Goal: Task Accomplishment & Management: Use online tool/utility

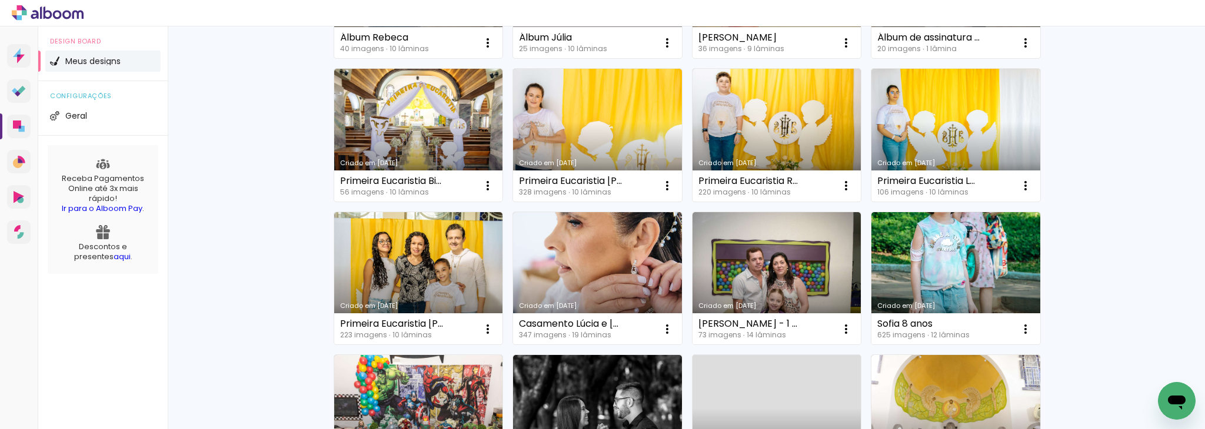
scroll to position [369, 0]
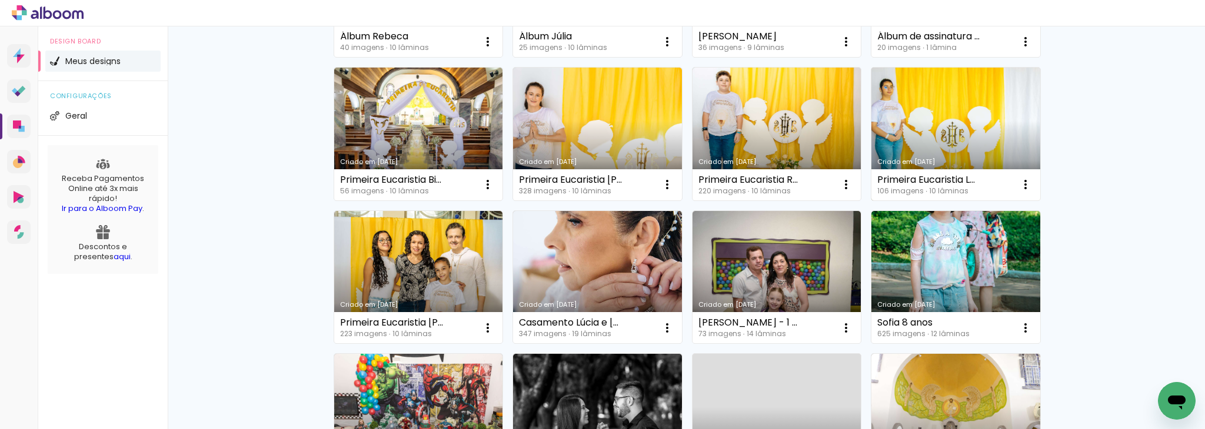
click at [944, 104] on link "Criado em [DATE]" at bounding box center [955, 134] width 169 height 133
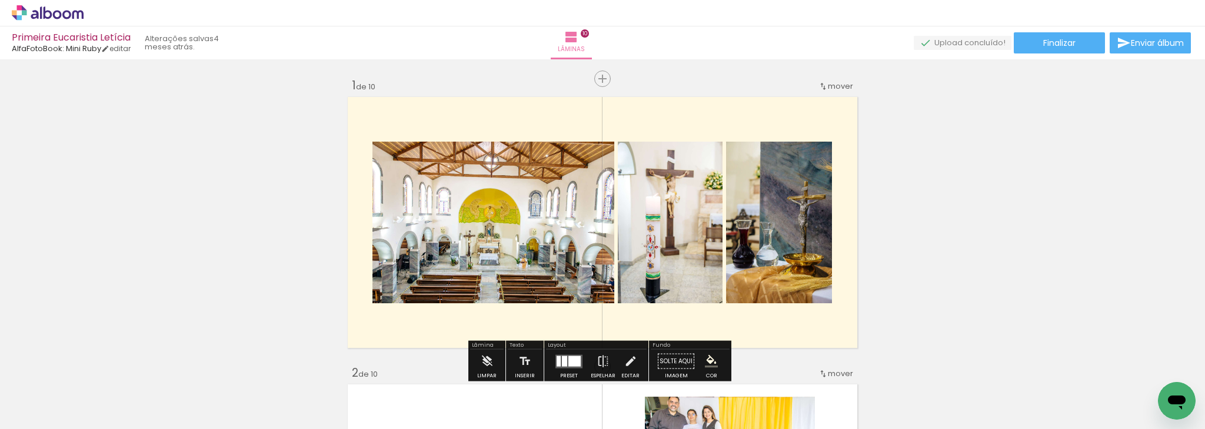
click at [772, 114] on quentale-layouter at bounding box center [602, 223] width 516 height 258
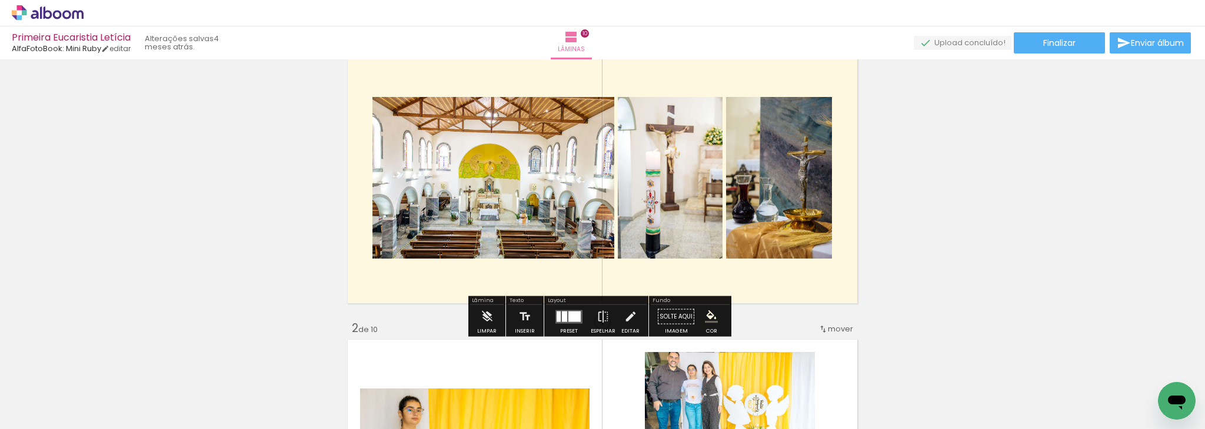
scroll to position [47, 0]
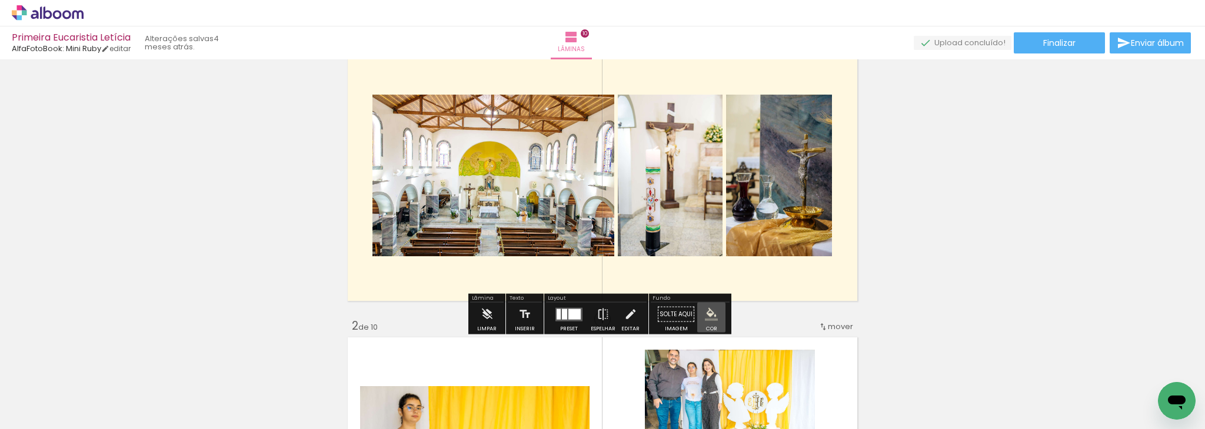
click at [705, 316] on iron-icon "color picker" at bounding box center [711, 314] width 13 height 13
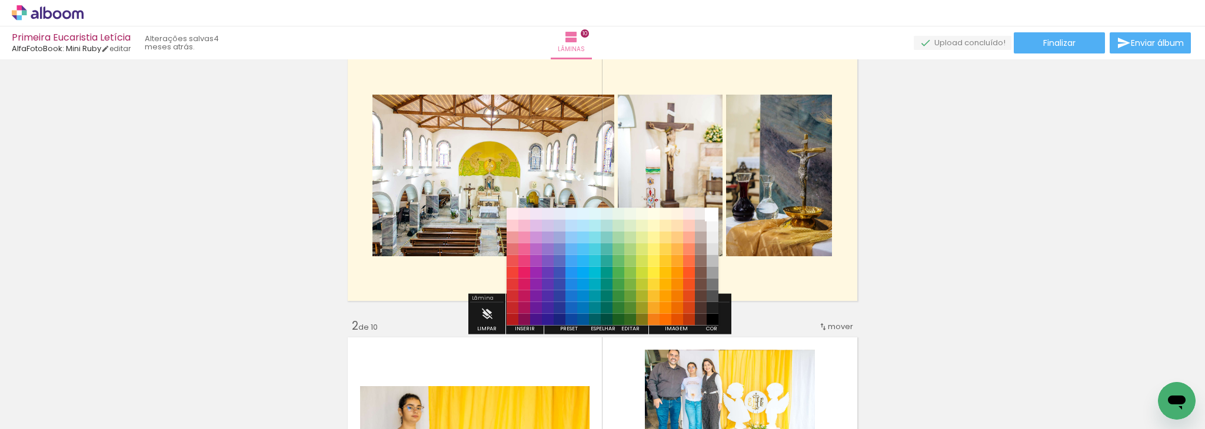
click at [715, 212] on paper-item "#ffffff" at bounding box center [712, 214] width 12 height 12
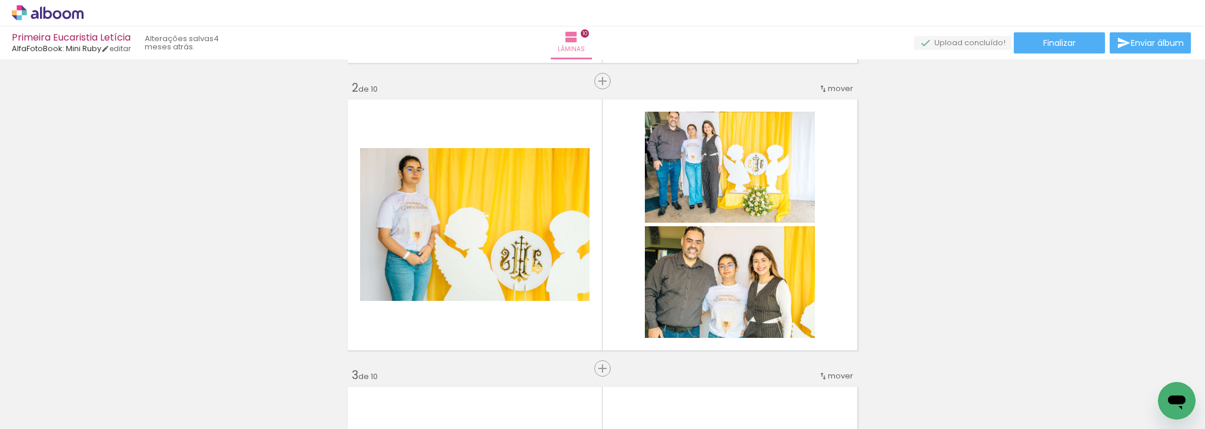
scroll to position [299, 0]
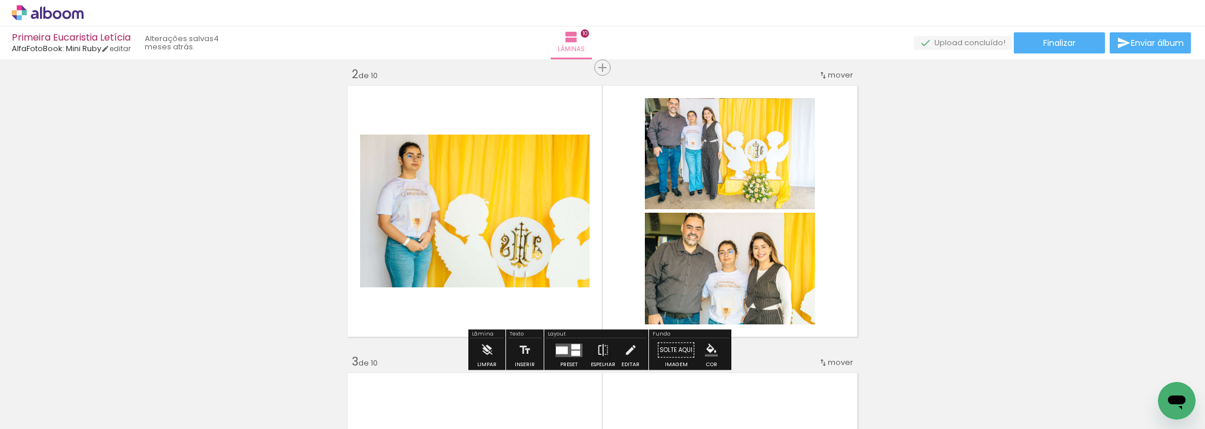
click at [682, 156] on quentale-photo at bounding box center [730, 153] width 170 height 111
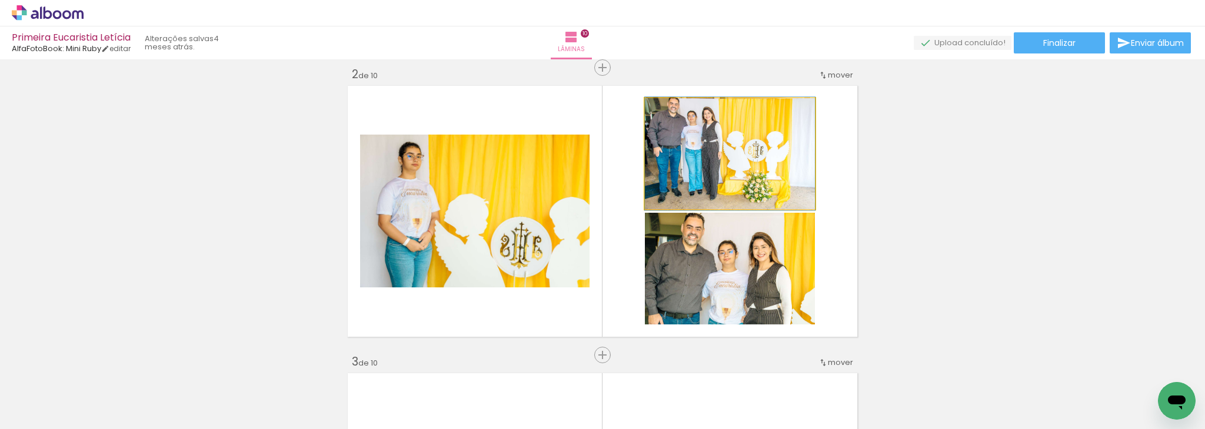
click at [682, 156] on quentale-photo at bounding box center [730, 153] width 170 height 111
drag, startPoint x: 682, startPoint y: 155, endPoint x: 681, endPoint y: 162, distance: 7.1
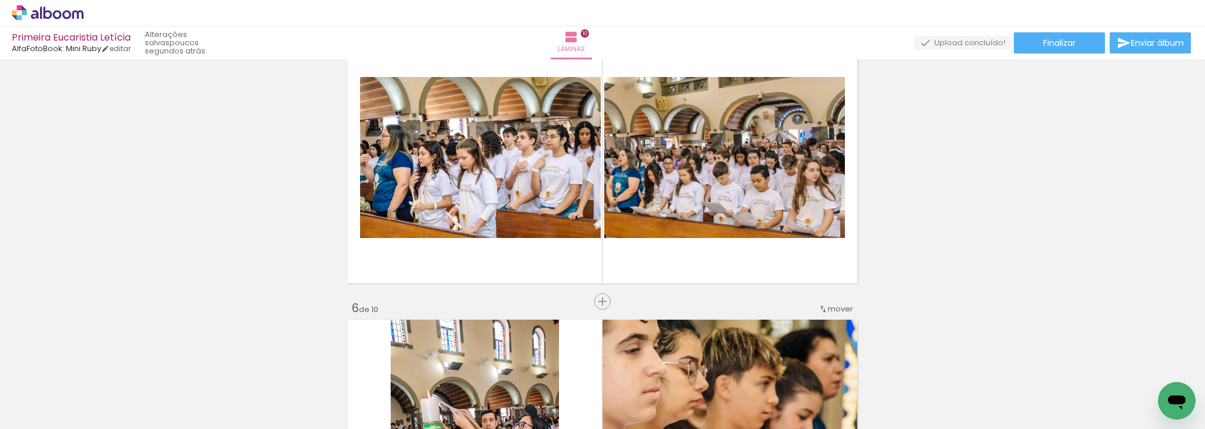
scroll to position [865, 0]
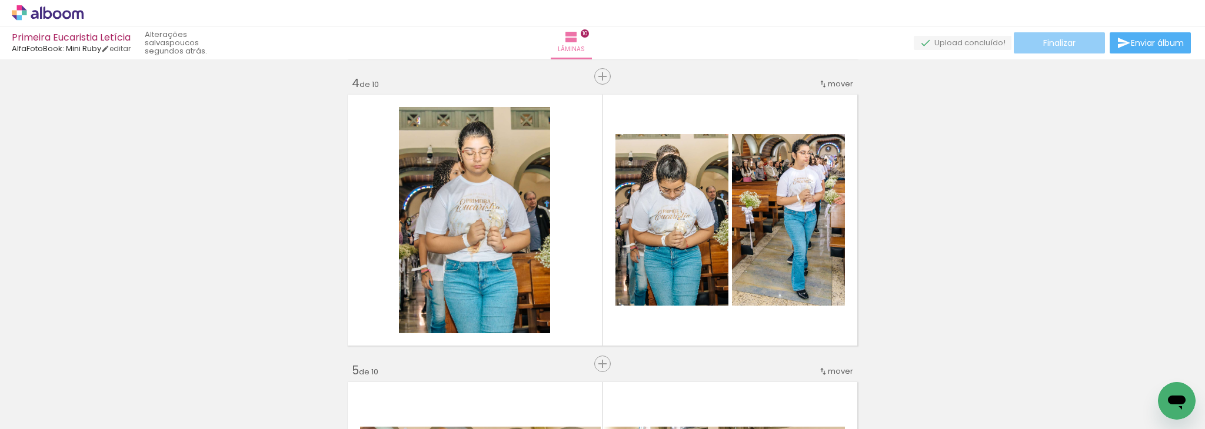
click at [1057, 48] on paper-button "Finalizar" at bounding box center [1059, 42] width 91 height 21
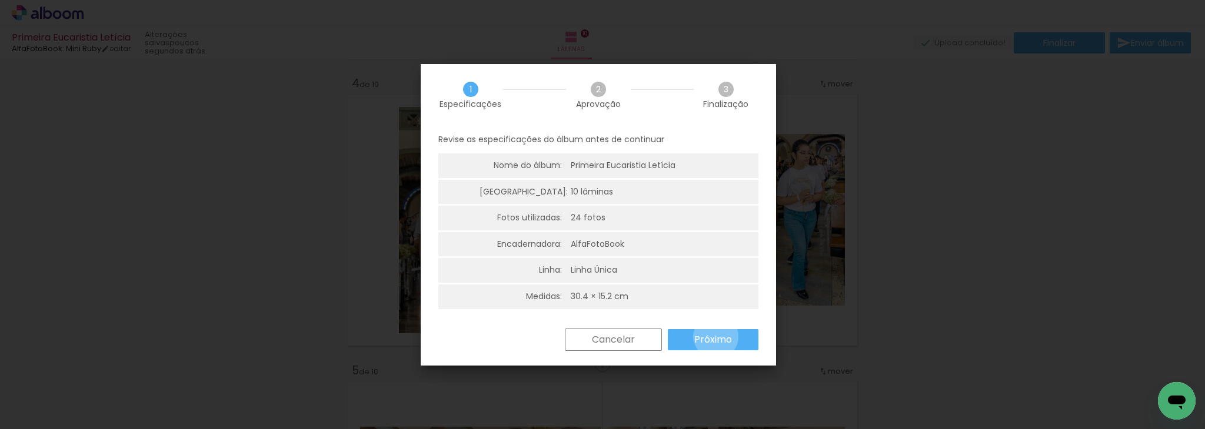
click at [0, 0] on slot "Próximo" at bounding box center [0, 0] width 0 height 0
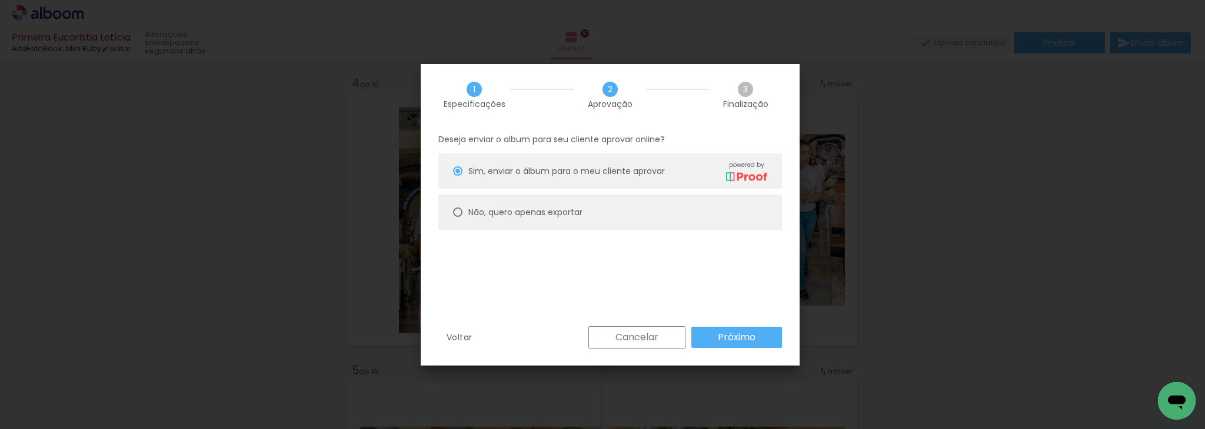
click at [456, 215] on div at bounding box center [457, 212] width 9 height 9
type paper-radio-button "on"
click at [0, 0] on slot "Próximo" at bounding box center [0, 0] width 0 height 0
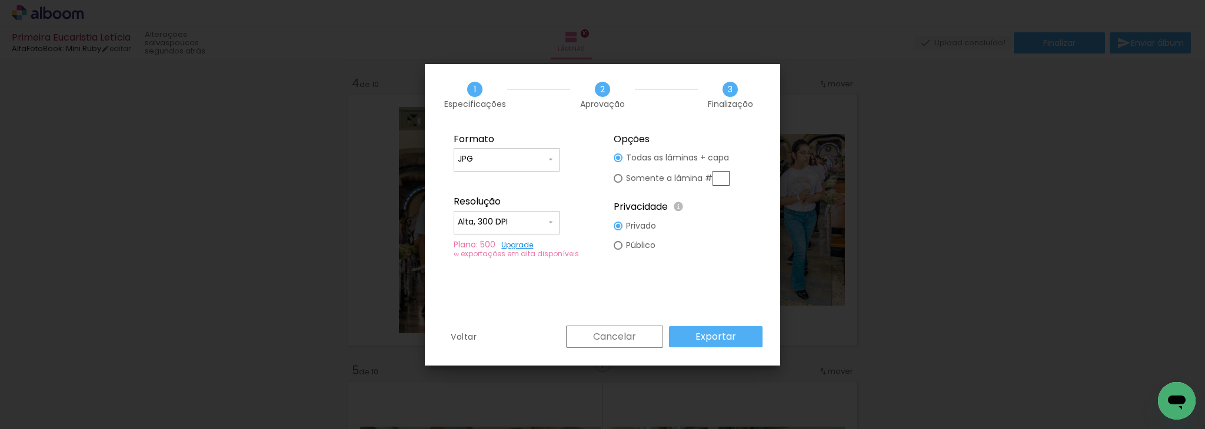
click at [0, 0] on slot "Exportar" at bounding box center [0, 0] width 0 height 0
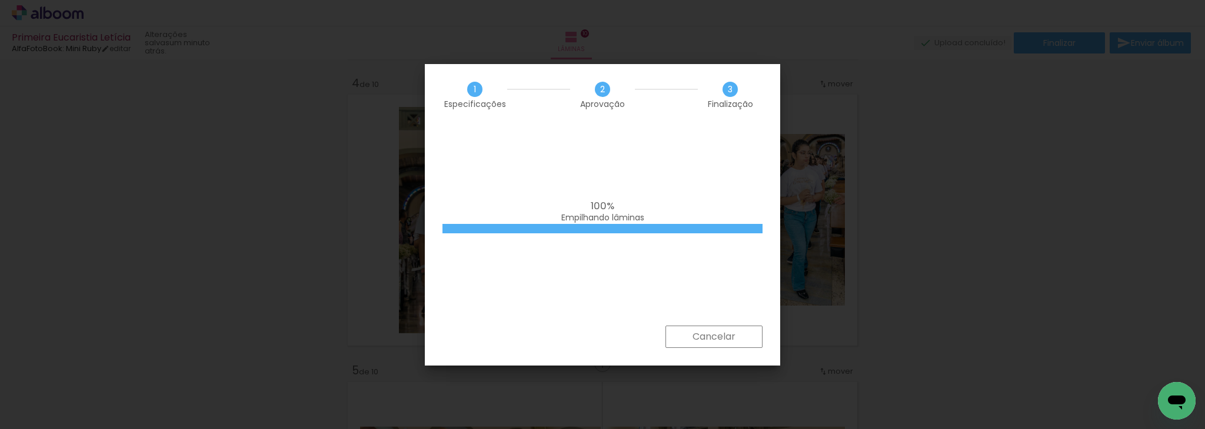
click at [0, 0] on slot "Cancelar" at bounding box center [0, 0] width 0 height 0
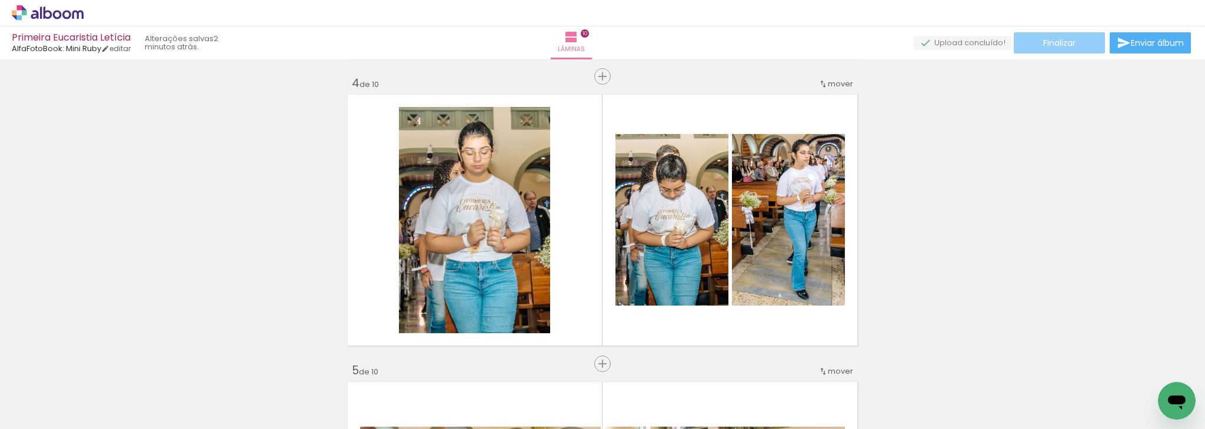
click at [1069, 43] on span "Finalizar" at bounding box center [1059, 43] width 32 height 8
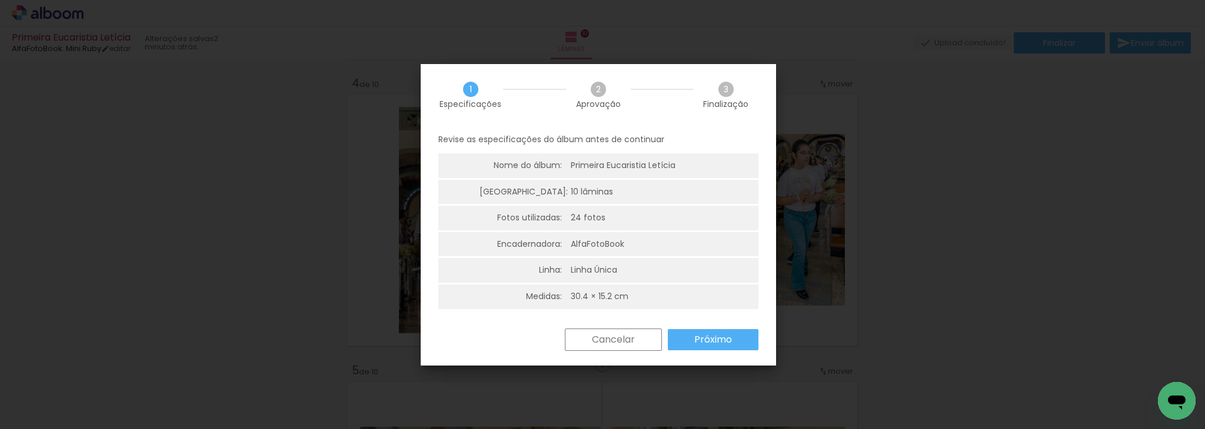
click at [0, 0] on slot "Próximo" at bounding box center [0, 0] width 0 height 0
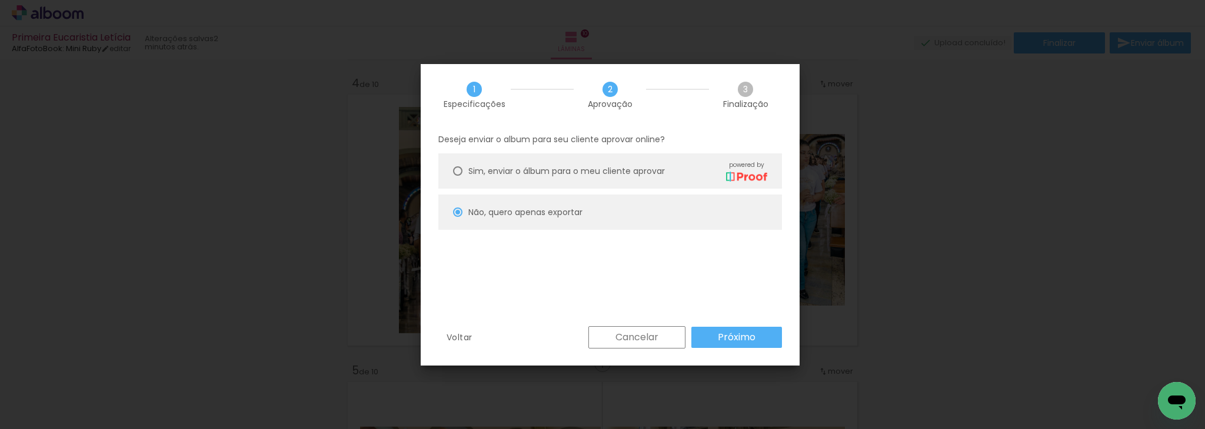
click at [659, 329] on paper-button "Cancelar" at bounding box center [636, 337] width 97 height 22
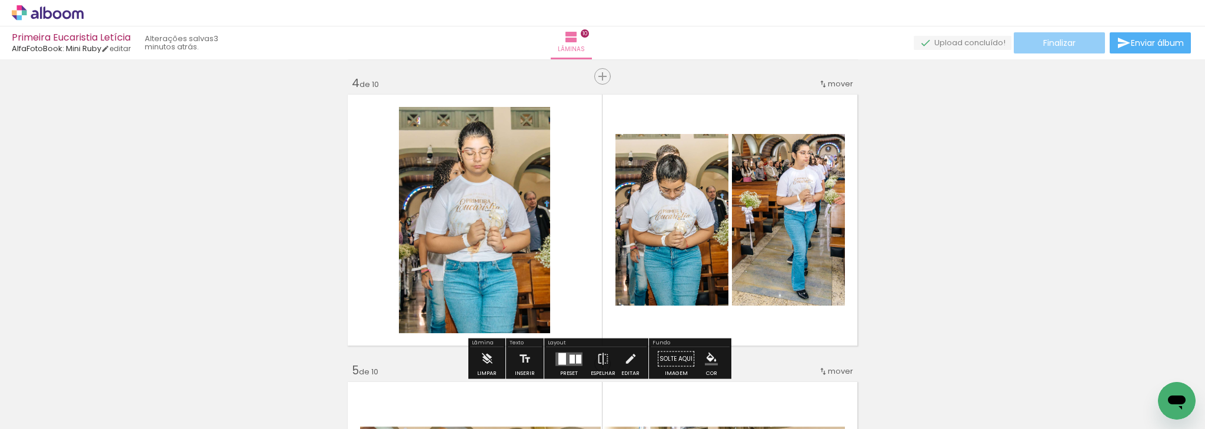
click at [1063, 39] on span "Finalizar" at bounding box center [1059, 43] width 32 height 8
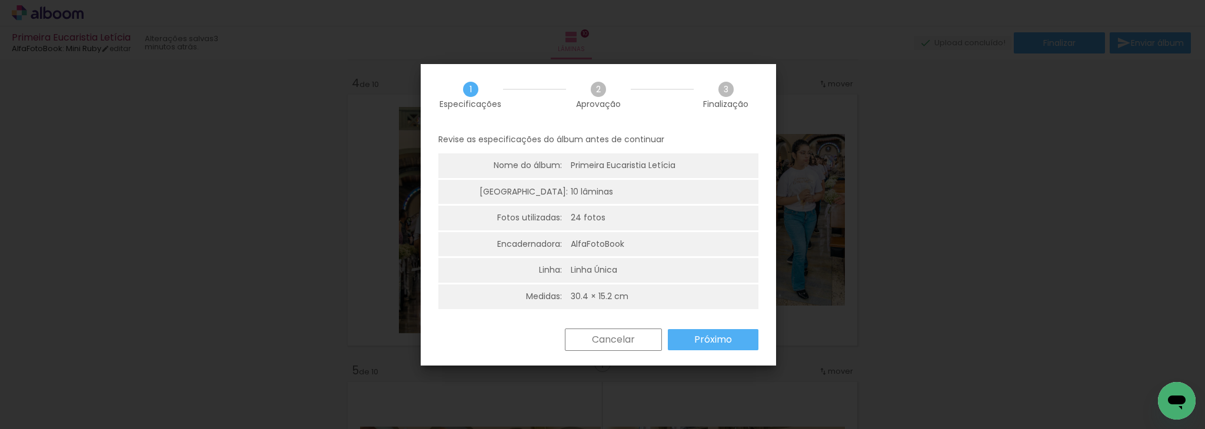
click at [0, 0] on slot "Próximo" at bounding box center [0, 0] width 0 height 0
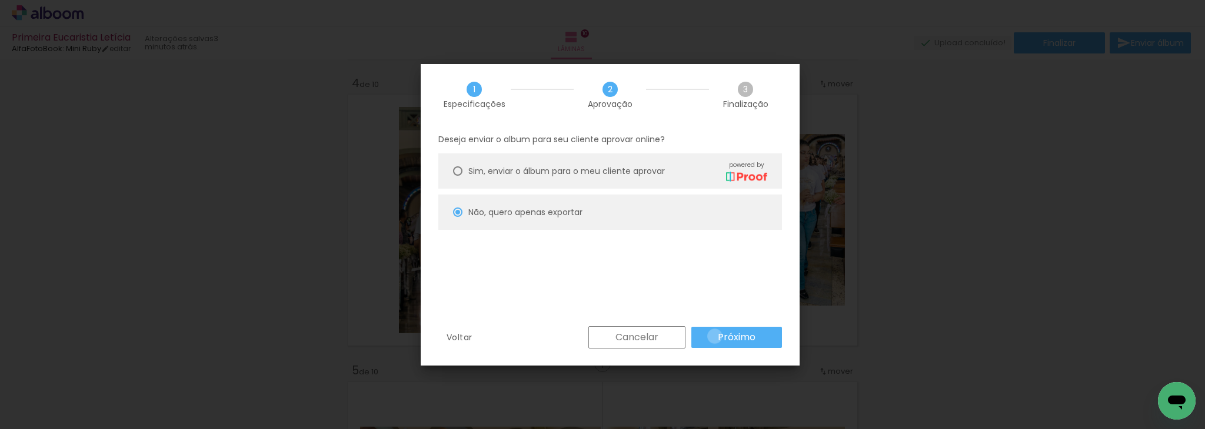
click at [715, 336] on paper-button "Próximo" at bounding box center [736, 337] width 91 height 21
type input "Alta, 300 DPI"
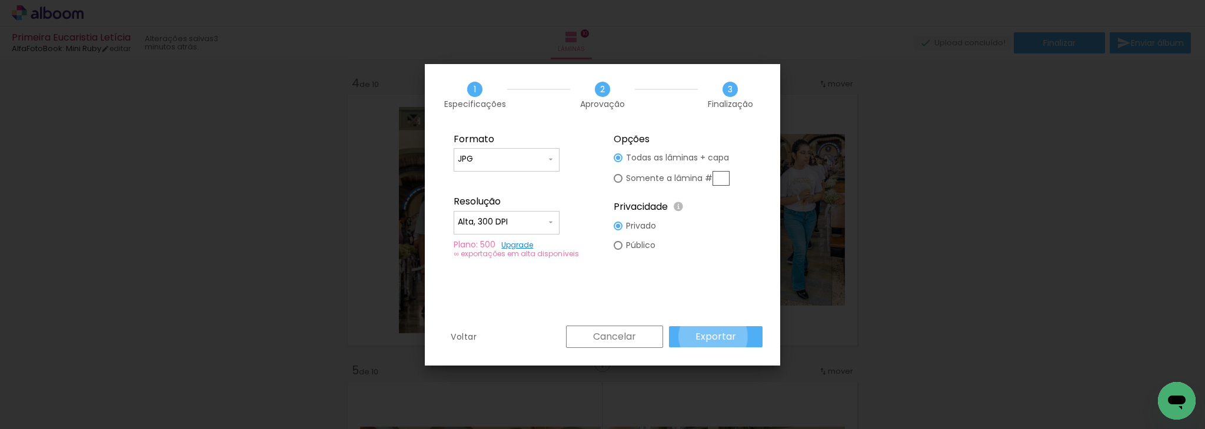
click at [0, 0] on slot "Exportar" at bounding box center [0, 0] width 0 height 0
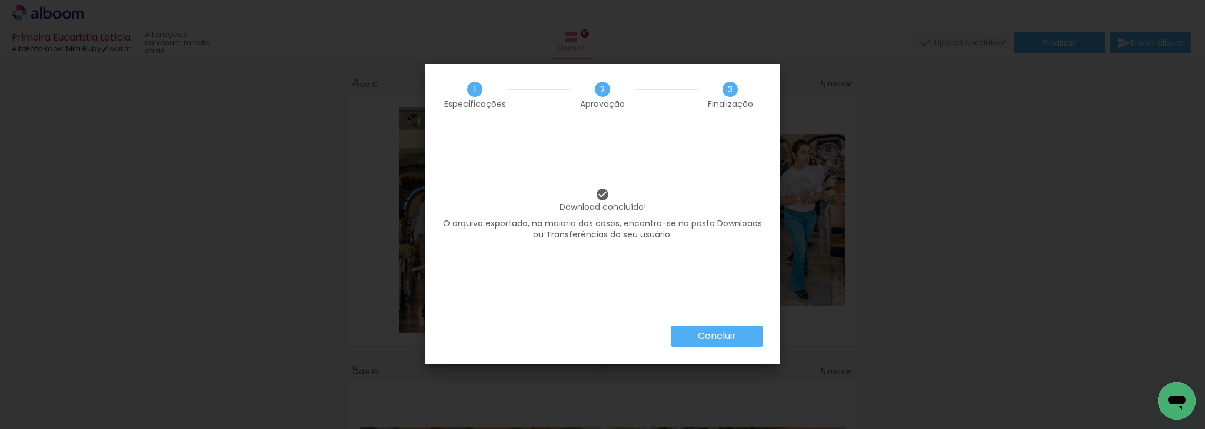
click at [0, 0] on slot "Concluir" at bounding box center [0, 0] width 0 height 0
